Goal: Information Seeking & Learning: Learn about a topic

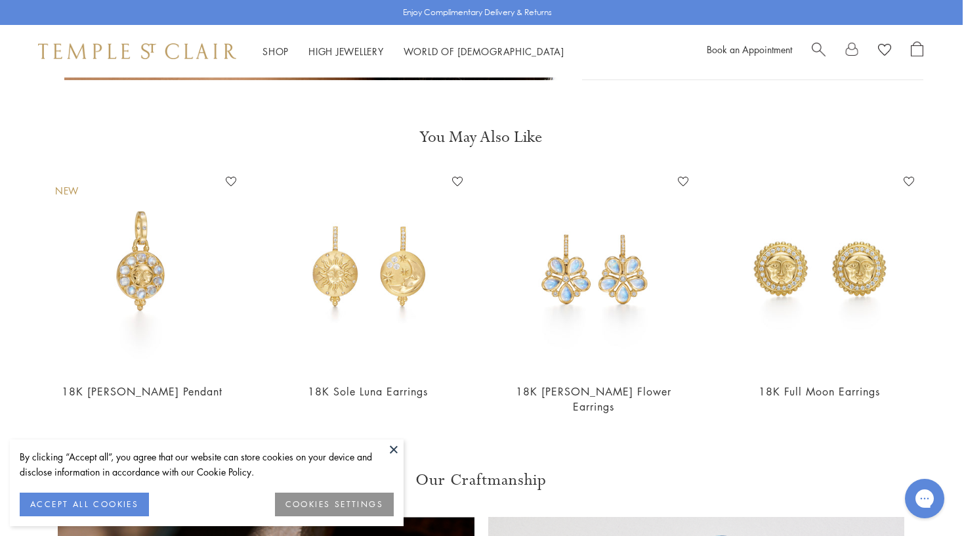
scroll to position [1534, 1]
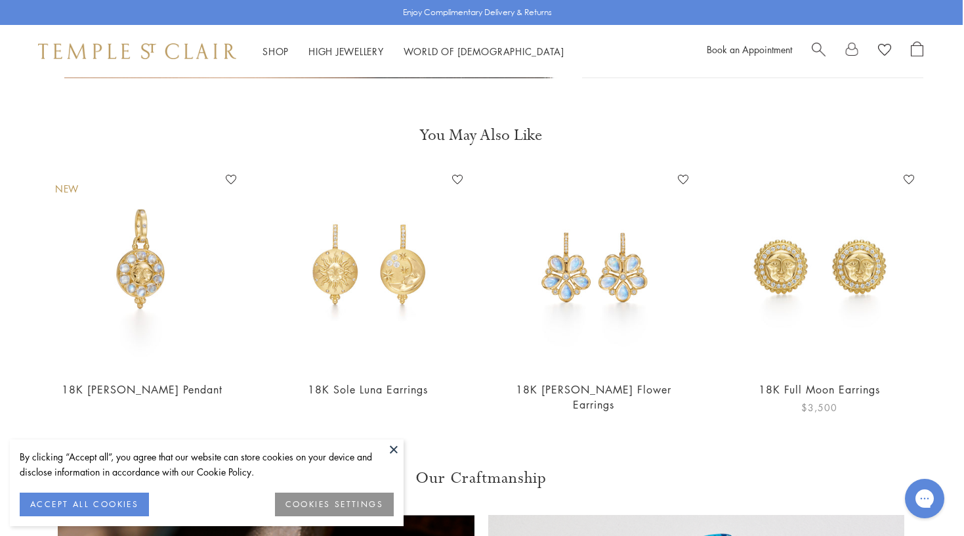
click at [781, 237] on img at bounding box center [820, 269] width 200 height 200
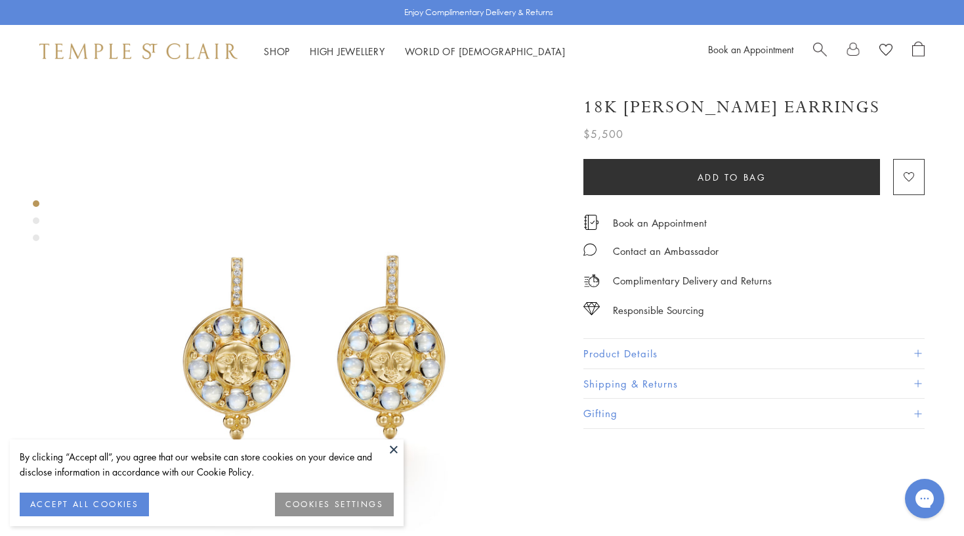
scroll to position [0, 0]
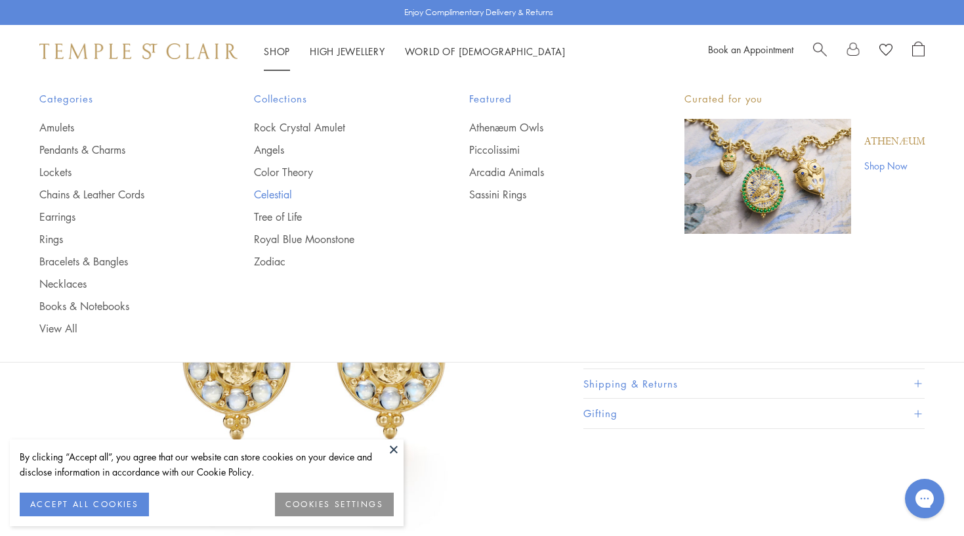
click at [265, 191] on link "Celestial" at bounding box center [335, 194] width 163 height 14
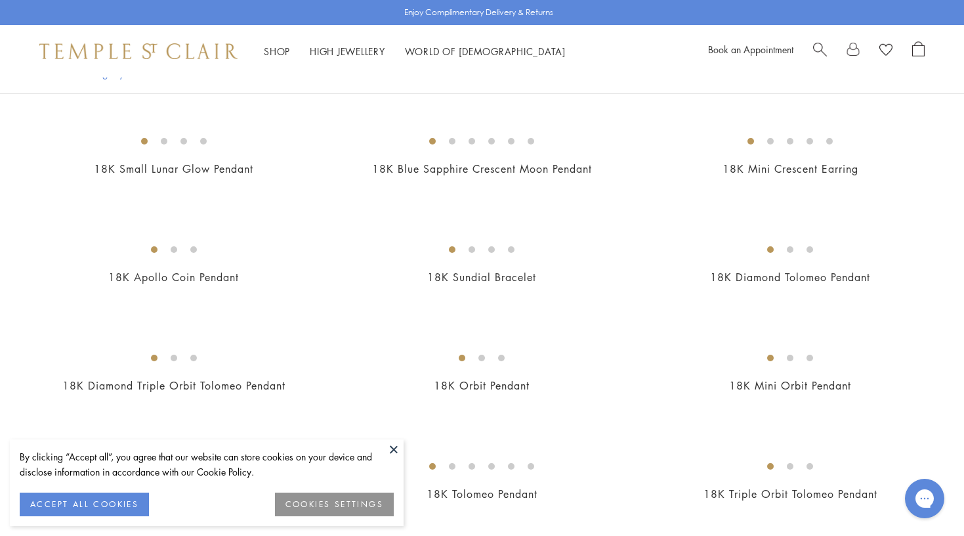
scroll to position [398, 0]
click at [0, 0] on img at bounding box center [0, 0] width 0 height 0
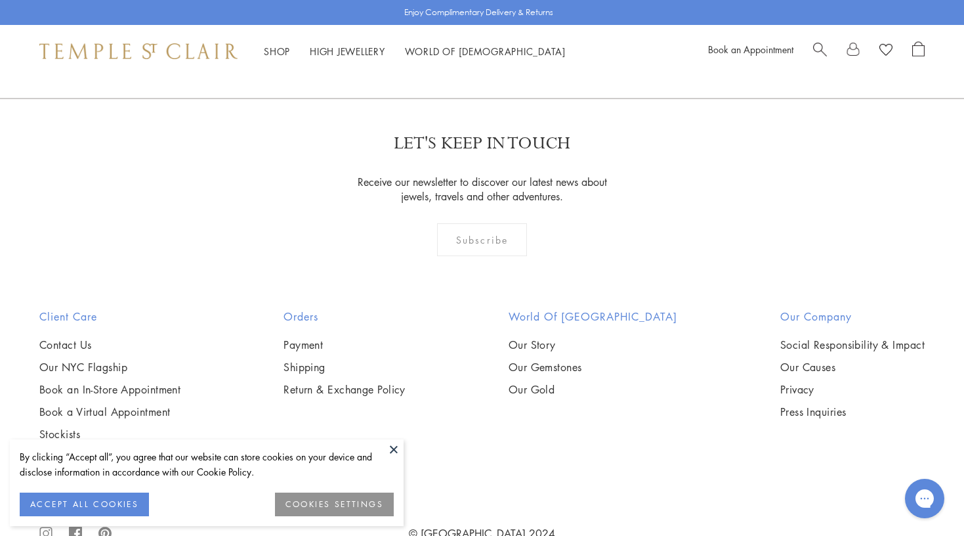
scroll to position [2356, 0]
